Goal: Transaction & Acquisition: Purchase product/service

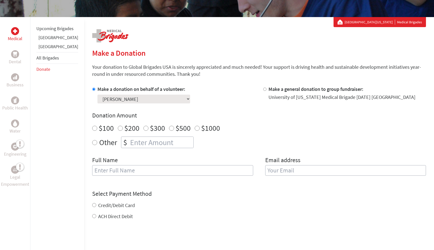
radio input "true"
click at [129, 144] on input "number" at bounding box center [161, 142] width 64 height 11
type input "0"
type input "10"
click at [126, 176] on div "Full Name" at bounding box center [172, 169] width 161 height 26
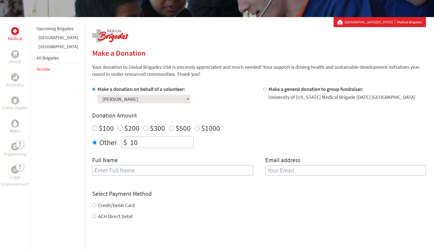
click at [126, 173] on input "text" at bounding box center [172, 170] width 161 height 11
type input "[PERSON_NAME]"
click at [254, 167] on div "Full Name [PERSON_NAME] Email address" at bounding box center [259, 169] width 334 height 26
click at [272, 167] on input "email" at bounding box center [345, 170] width 161 height 11
type input "[EMAIL_ADDRESS][DOMAIN_NAME]"
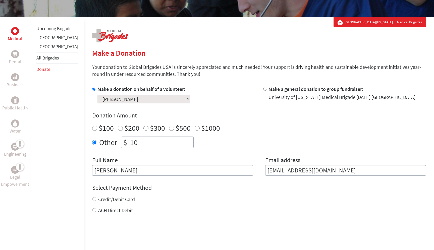
click at [114, 209] on div "Credit/Debit Card ACH Direct Debit" at bounding box center [259, 205] width 334 height 18
click at [113, 200] on label "Credit/Debit Card" at bounding box center [116, 199] width 37 height 6
click at [96, 200] on input "Credit/Debit Card" at bounding box center [94, 199] width 4 height 4
radio input "true"
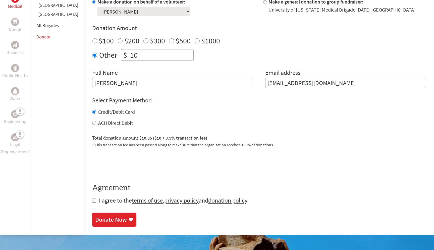
scroll to position [171, 0]
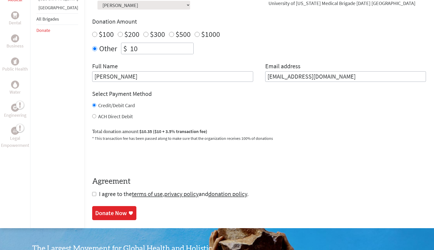
click at [99, 198] on span "I agree to the terms of use , privacy policy and donation policy ." at bounding box center [174, 194] width 150 height 8
click at [99, 193] on span "I agree to the terms of use , privacy policy and donation policy ." at bounding box center [174, 194] width 150 height 8
click at [92, 193] on input "checkbox" at bounding box center [94, 194] width 4 height 4
checkbox input "true"
click at [97, 219] on link "Donate Now" at bounding box center [114, 214] width 44 height 14
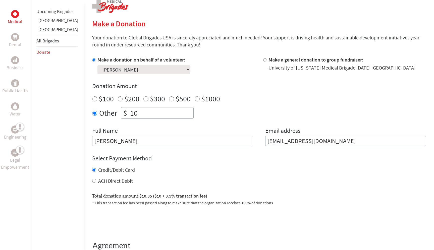
scroll to position [174, 0]
